Goal: Information Seeking & Learning: Find specific page/section

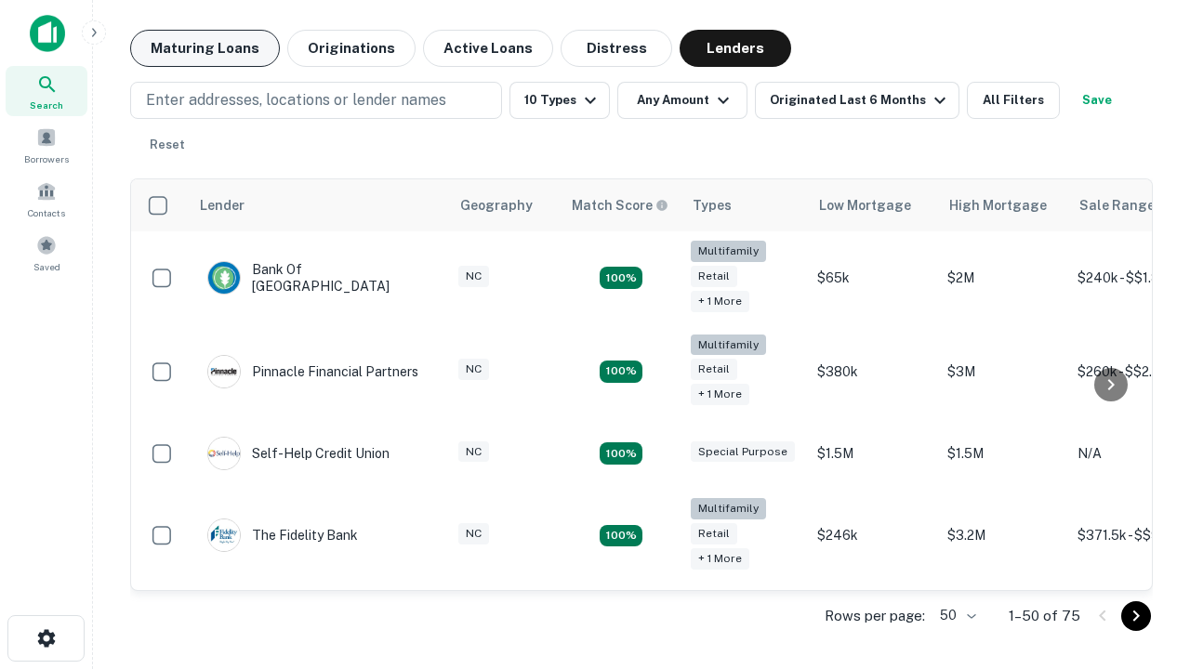
click at [205, 48] on button "Maturing Loans" at bounding box center [205, 48] width 150 height 37
